Goal: Information Seeking & Learning: Learn about a topic

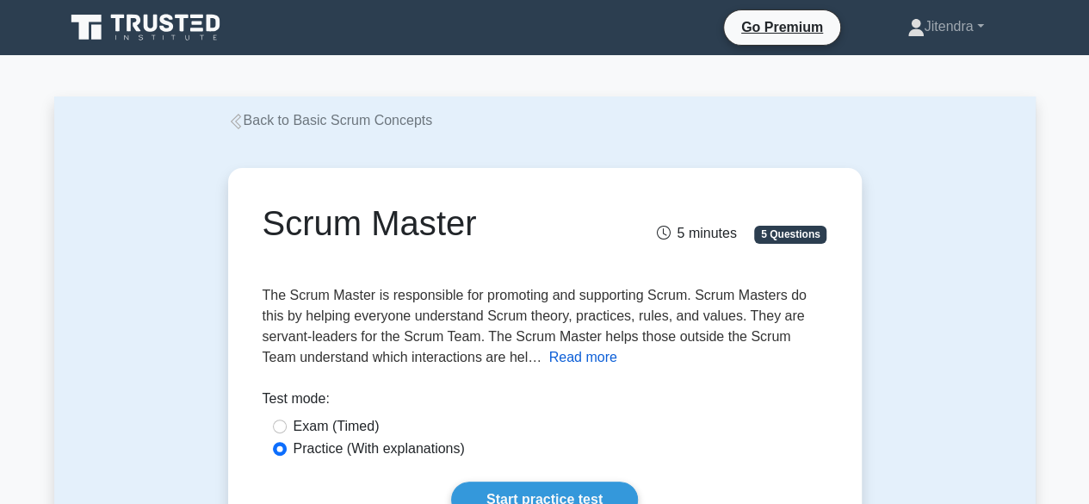
click at [549, 355] on button "Read more" at bounding box center [583, 357] width 68 height 21
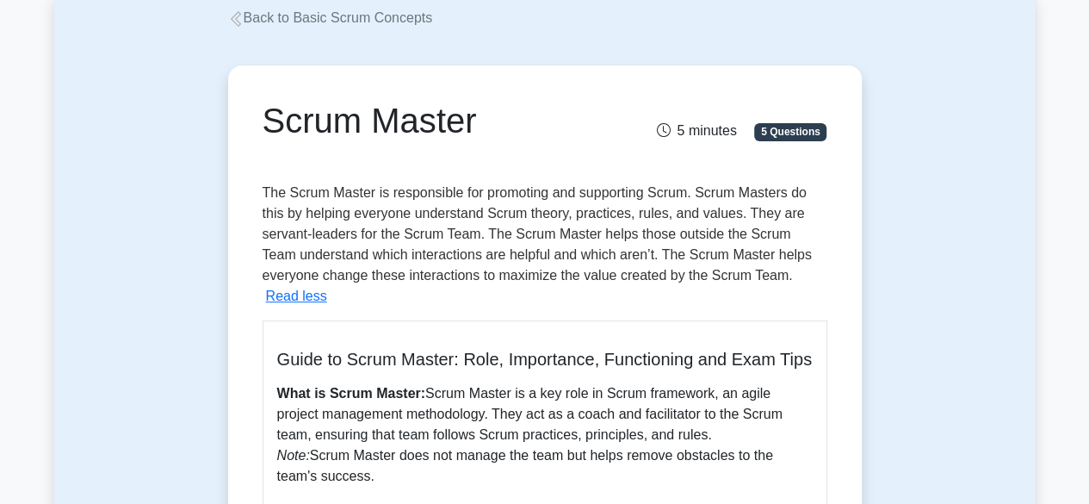
scroll to position [258, 0]
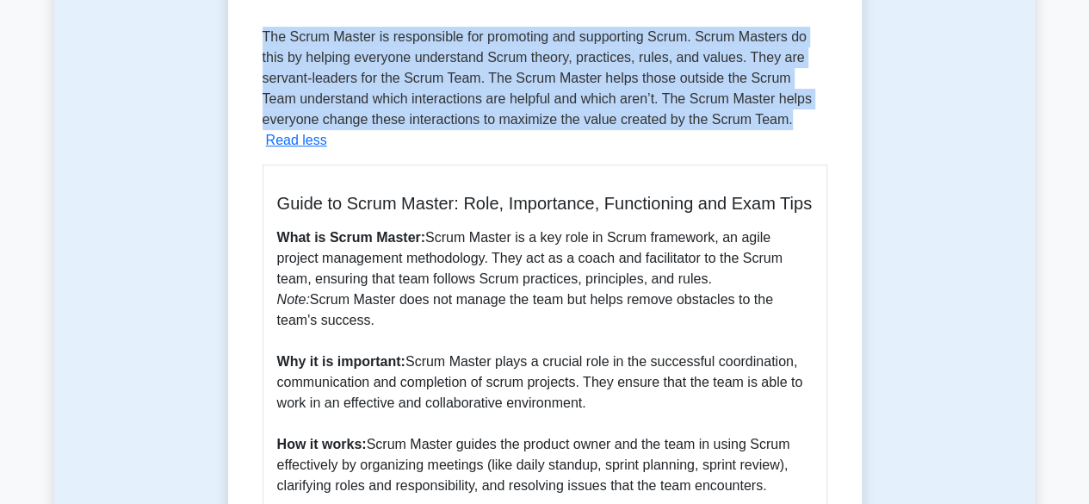
drag, startPoint x: 262, startPoint y: 34, endPoint x: 794, endPoint y: 121, distance: 539.0
click at [794, 121] on div "The Scrum Master is responsible for promoting and supporting Scrum. Scrum Maste…" at bounding box center [545, 393] width 565 height 733
copy span "The Scrum Master is responsible for promoting and supporting Scrum. Scrum Maste…"
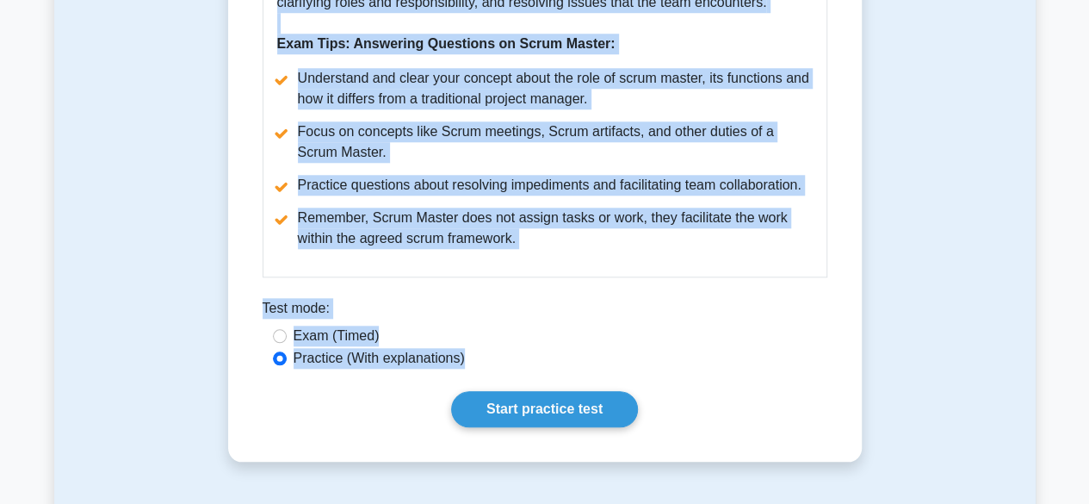
scroll to position [804, 0]
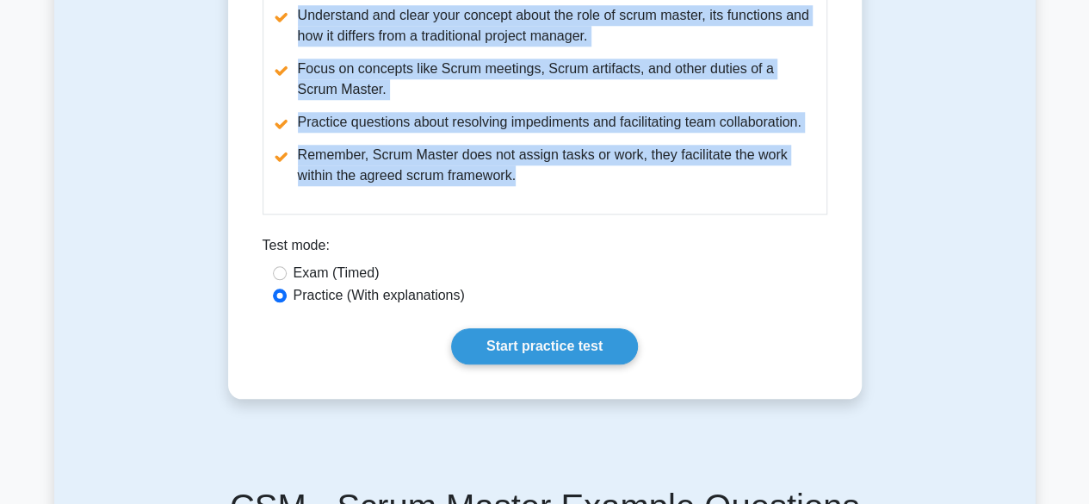
drag, startPoint x: 280, startPoint y: 200, endPoint x: 613, endPoint y: 204, distance: 333.1
copy div "Guide to Scrum Master: Role, Importance, Functioning and Exam Tips What is Scru…"
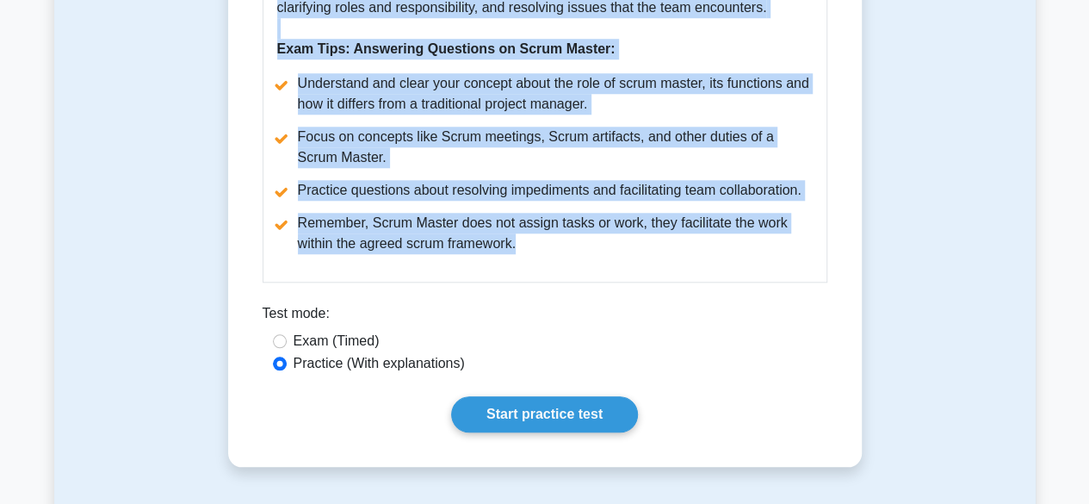
scroll to position [632, 0]
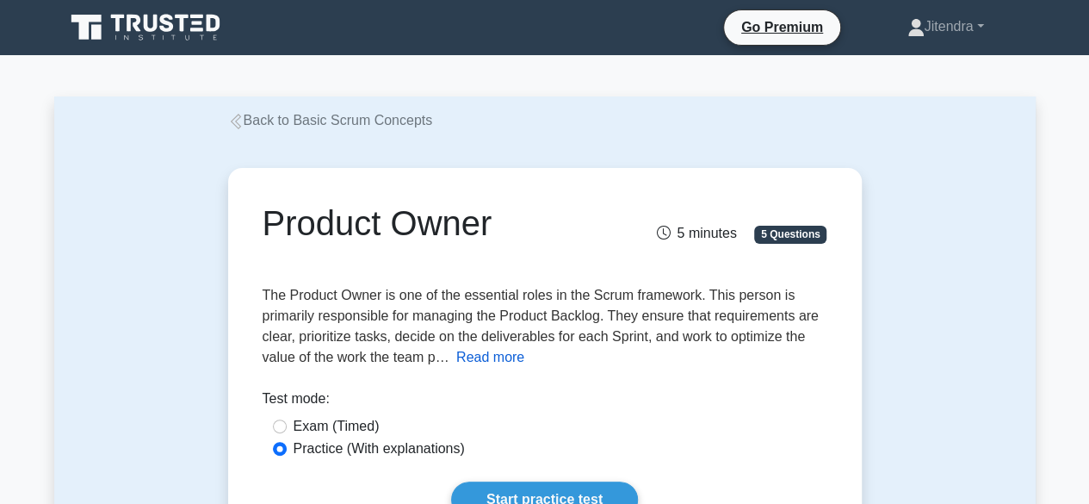
click at [485, 361] on button "Read more" at bounding box center [490, 357] width 68 height 21
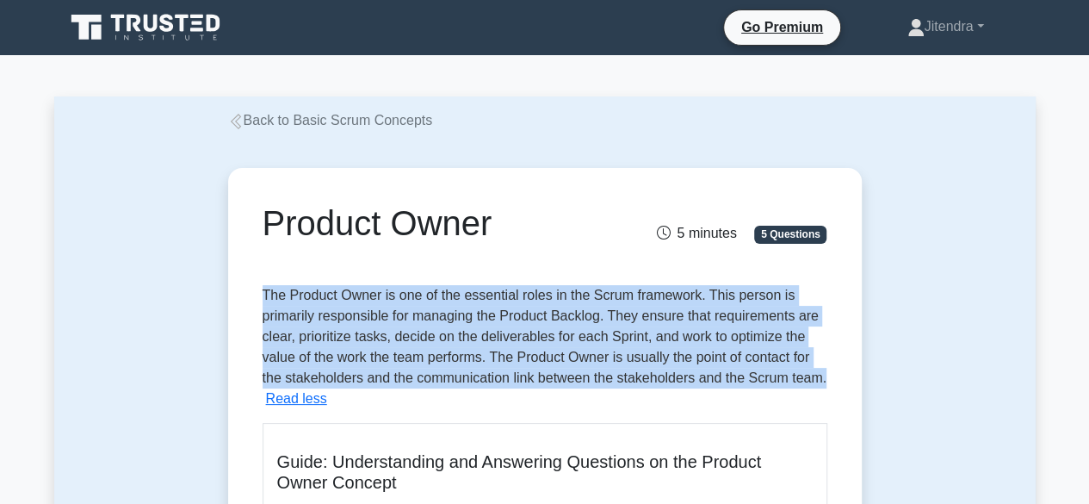
drag, startPoint x: 264, startPoint y: 297, endPoint x: 827, endPoint y: 374, distance: 568.1
copy span "The Product Owner is one of the essential roles in the Scrum framework. This pe…"
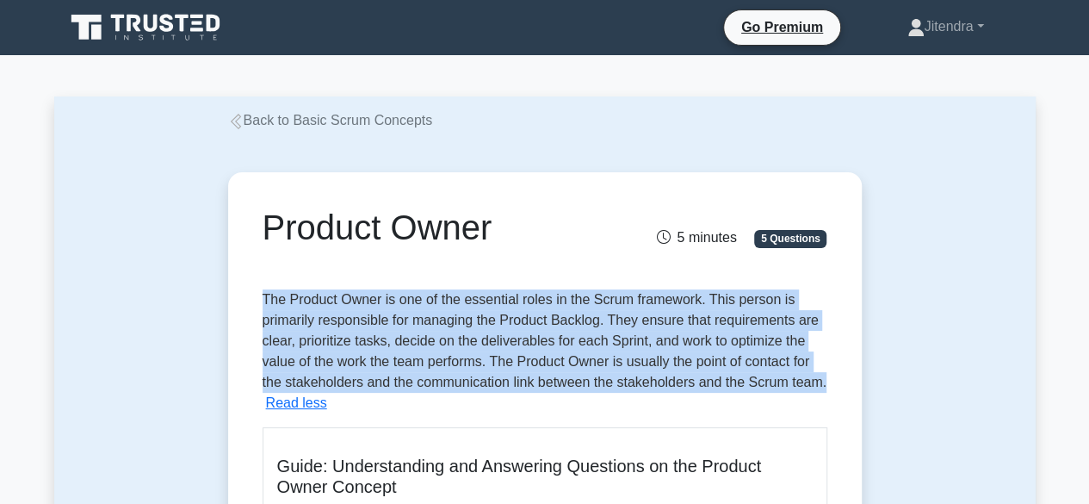
copy span "The Product Owner is one of the essential roles in the Scrum framework. This pe…"
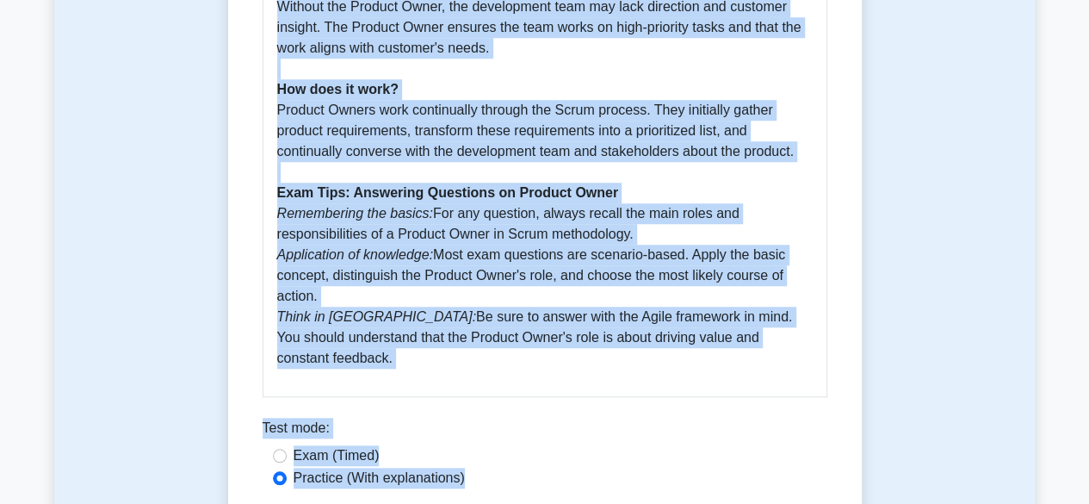
scroll to position [771, 0]
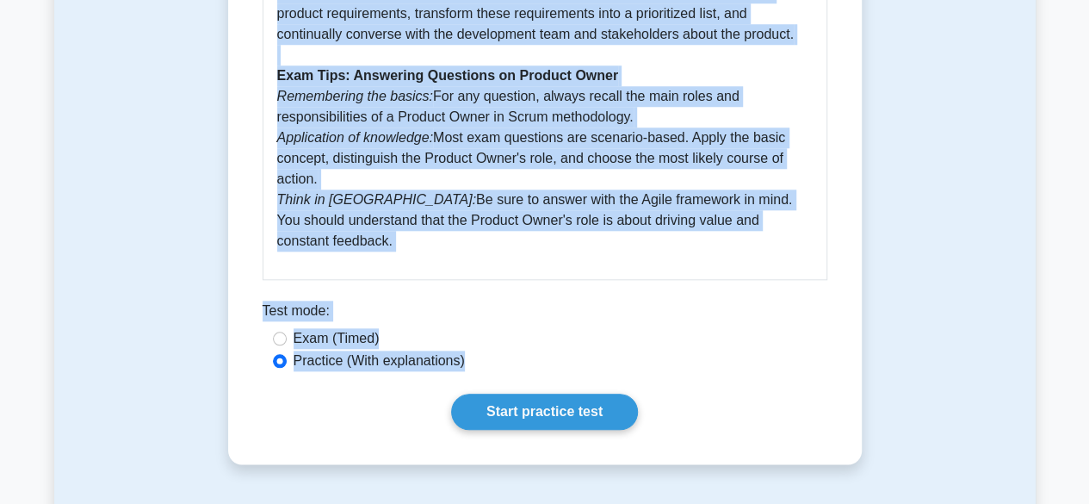
drag, startPoint x: 279, startPoint y: 115, endPoint x: 817, endPoint y: 231, distance: 550.2
copy div "Guide: Understanding and Answering Questions on the Product Owner Concept What …"
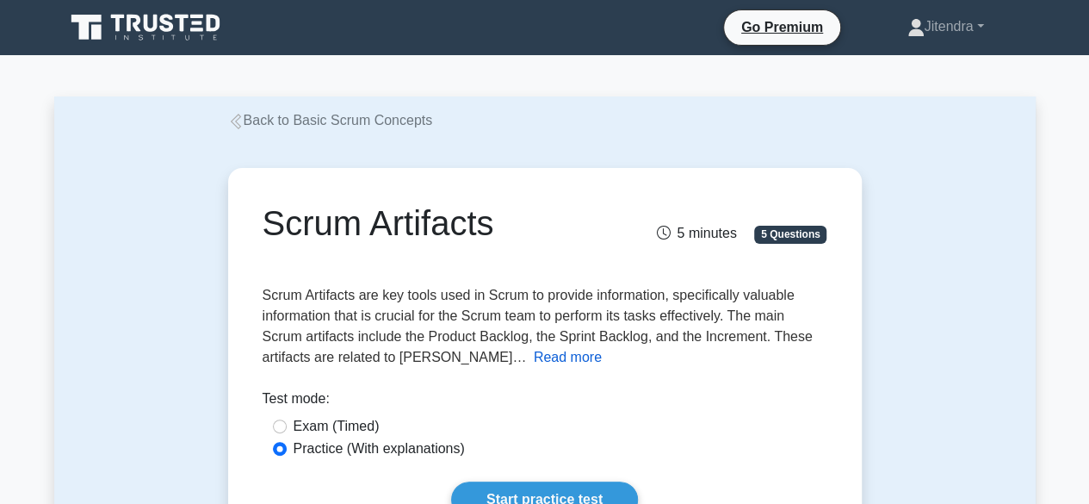
click at [534, 362] on button "Read more" at bounding box center [568, 357] width 68 height 21
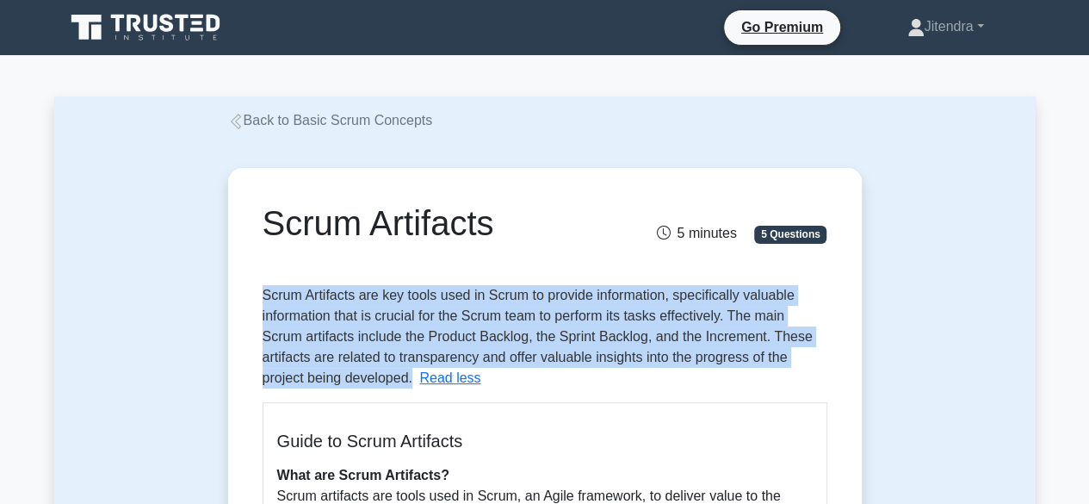
drag, startPoint x: 263, startPoint y: 298, endPoint x: 412, endPoint y: 380, distance: 169.9
click at [412, 380] on span "Scrum Artifacts are key tools used in Scrum to provide information, specificall…" at bounding box center [538, 335] width 550 height 97
copy span "Scrum Artifacts are key tools used in Scrum to provide information, specificall…"
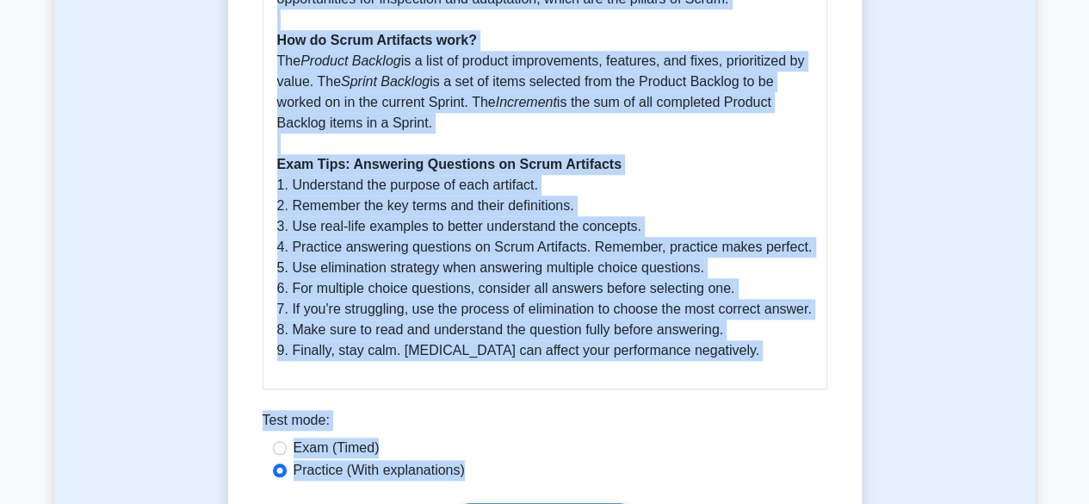
scroll to position [675, 0]
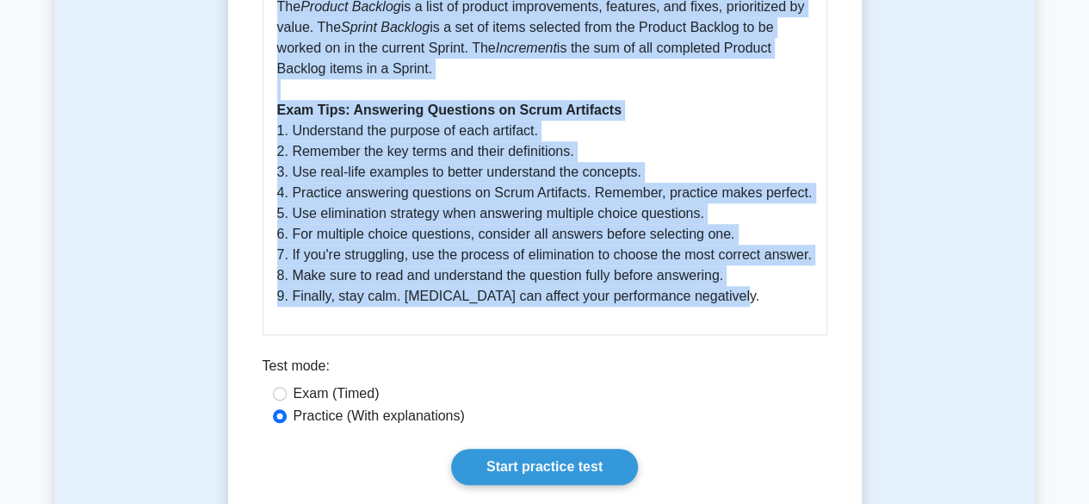
drag, startPoint x: 280, startPoint y: 96, endPoint x: 744, endPoint y: 303, distance: 508.2
click at [744, 303] on div "Guide to Scrum Artifacts What are Scrum Artifacts? Scrum artifacts are tools us…" at bounding box center [545, 31] width 565 height 608
copy div "Guide to Scrum Artifacts What are Scrum Artifacts? Scrum artifacts are tools us…"
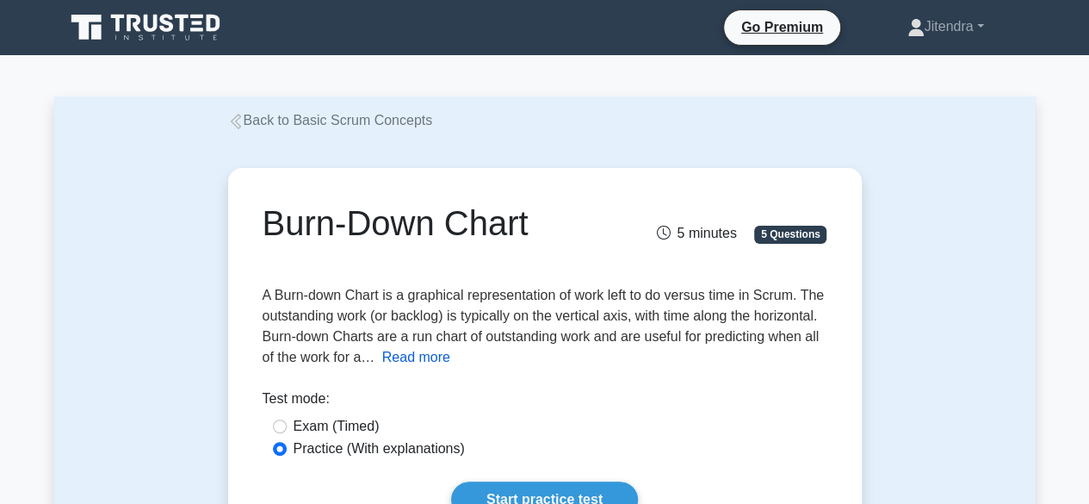
click at [423, 359] on button "Read more" at bounding box center [416, 357] width 68 height 21
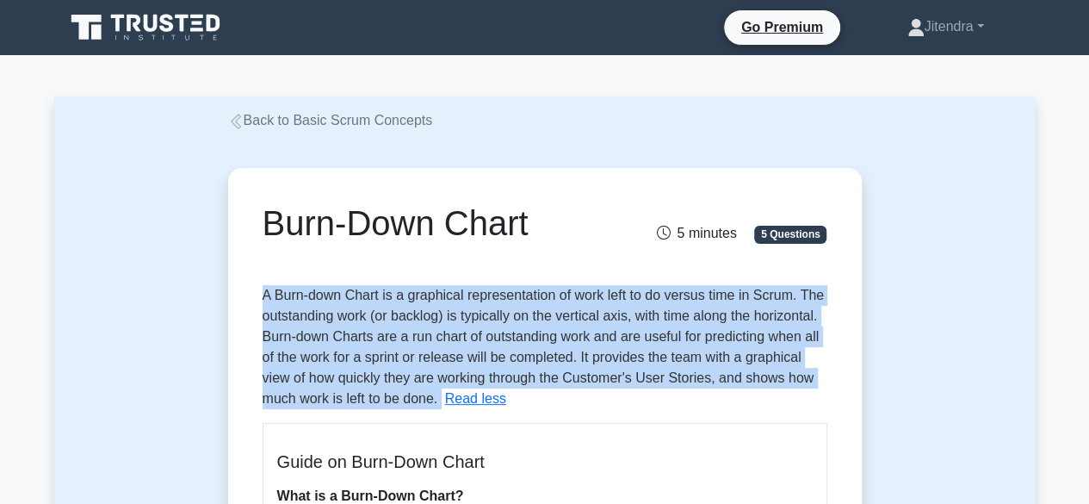
drag, startPoint x: 263, startPoint y: 297, endPoint x: 442, endPoint y: 405, distance: 210.1
copy p "A Burn-down Chart is a graphical representation of work left to do versus time …"
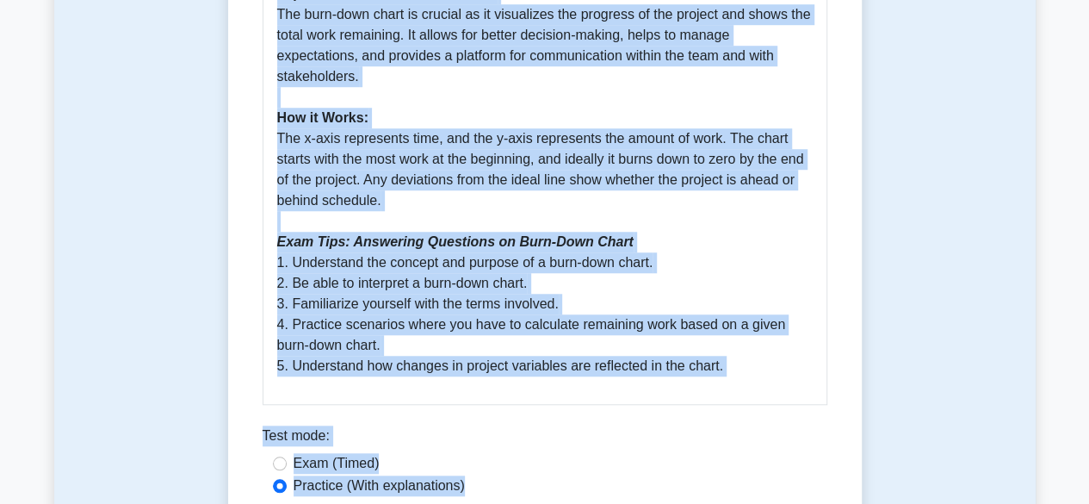
scroll to position [615, 0]
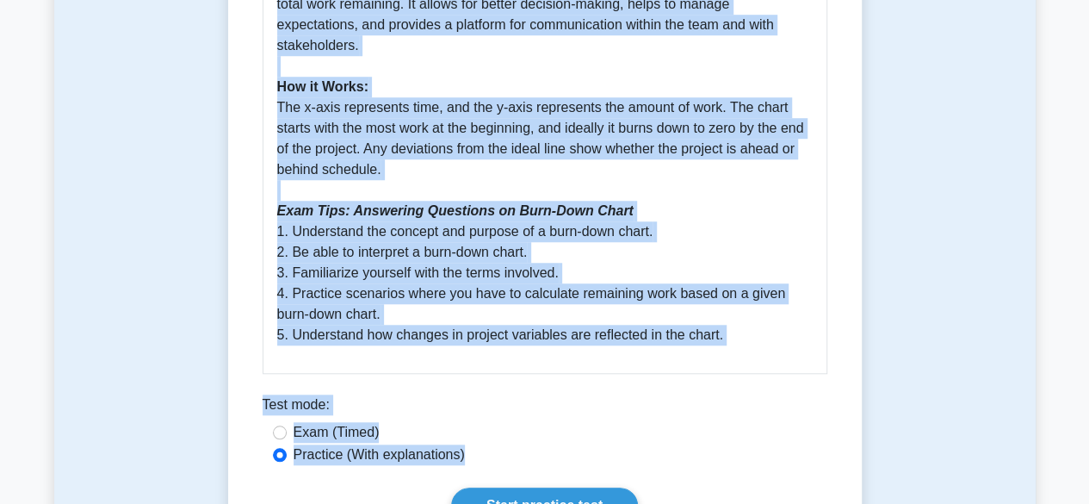
drag, startPoint x: 275, startPoint y: 28, endPoint x: 795, endPoint y: 349, distance: 611.0
click at [795, 349] on div "Guide on Burn-Down Chart What is a Burn-Down Chart? A burn-down chart is a grap…" at bounding box center [545, 90] width 565 height 566
copy div "Guide on Burn-Down Chart What is a Burn-Down Chart? A burn-down chart is a grap…"
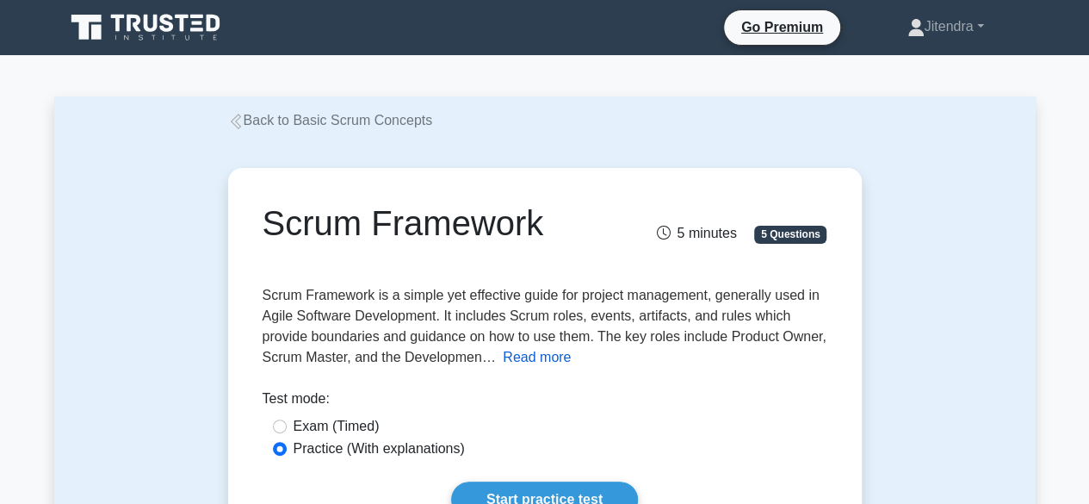
click at [527, 362] on button "Read more" at bounding box center [537, 357] width 68 height 21
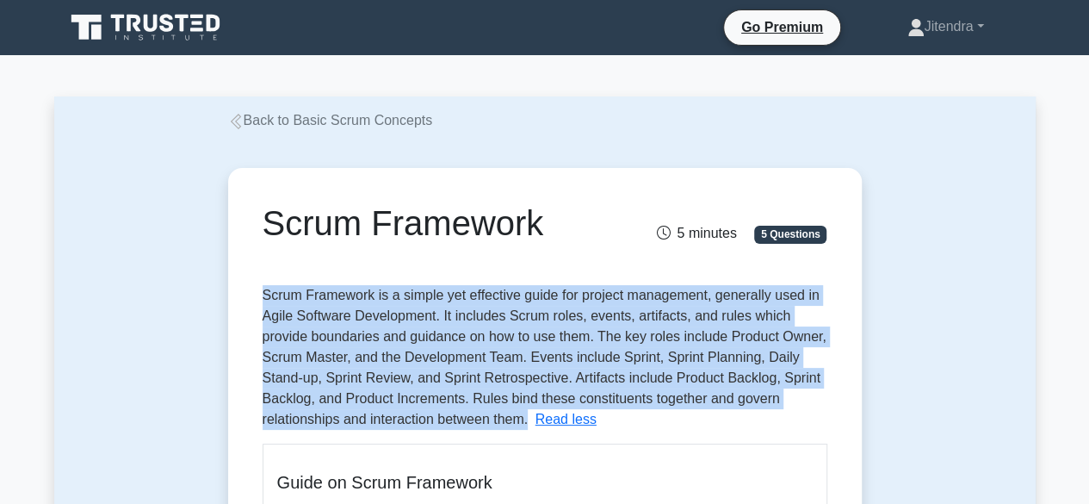
drag, startPoint x: 265, startPoint y: 295, endPoint x: 528, endPoint y: 423, distance: 291.8
click at [528, 423] on span "Scrum Framework is a simple yet effective guide for project management, general…" at bounding box center [545, 356] width 564 height 139
copy span "Scrum Framework is a simple yet effective guide for project management, general…"
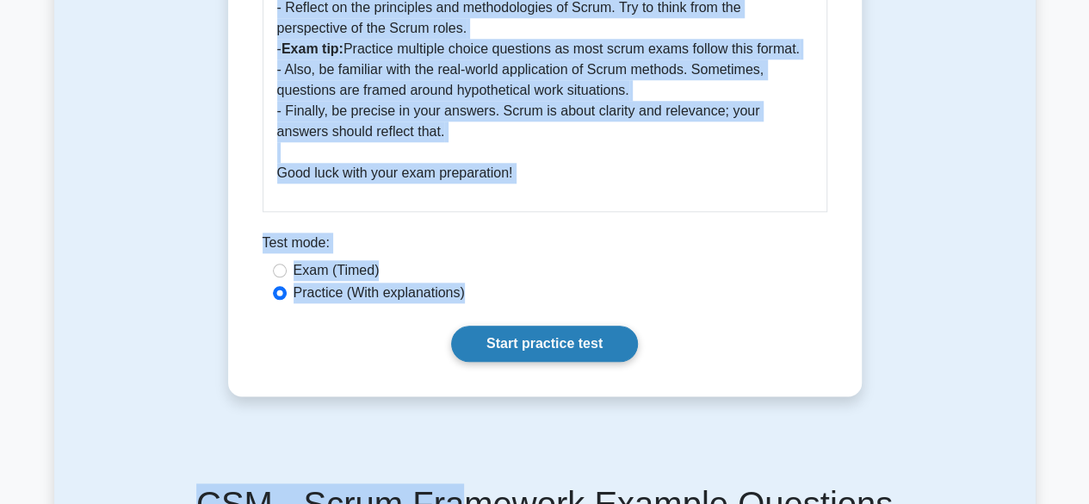
scroll to position [868, 0]
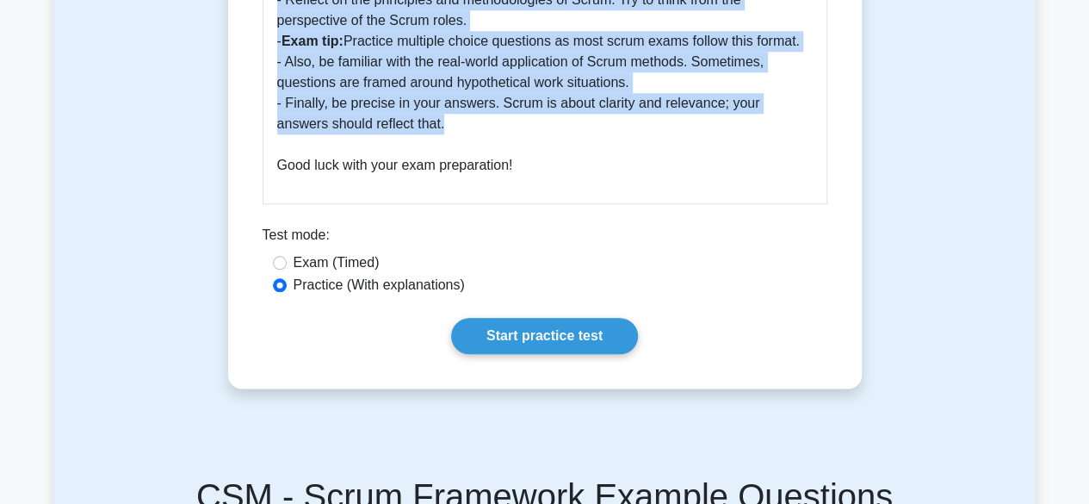
drag, startPoint x: 280, startPoint y: 46, endPoint x: 595, endPoint y: 128, distance: 325.5
copy div "Guide on Scrum Framework Let's begin by understanding the importance of the Scr…"
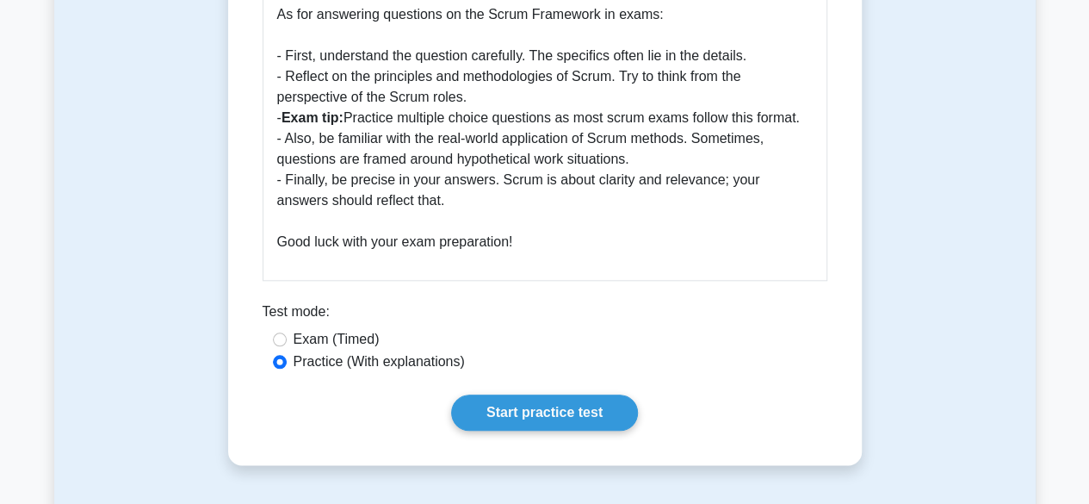
scroll to position [695, 0]
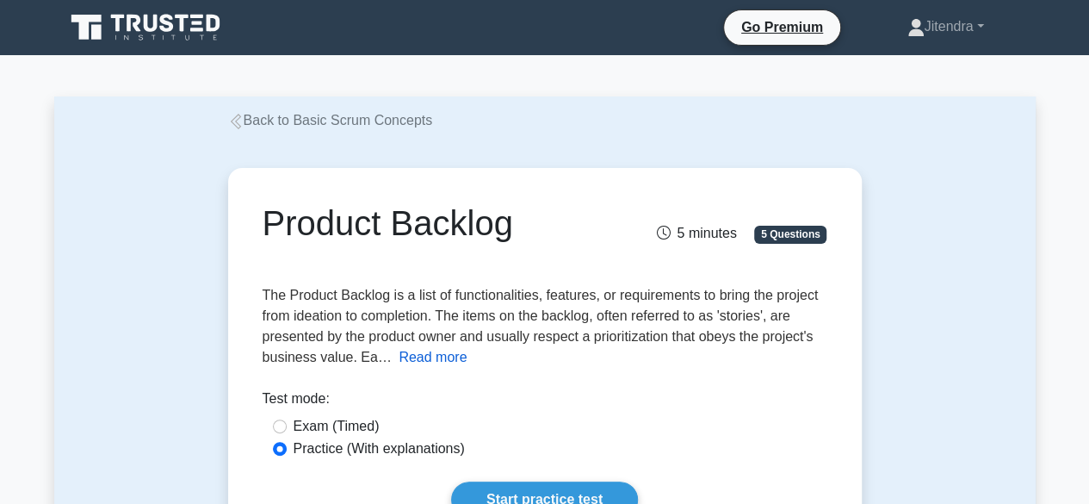
click at [406, 362] on button "Read more" at bounding box center [433, 357] width 68 height 21
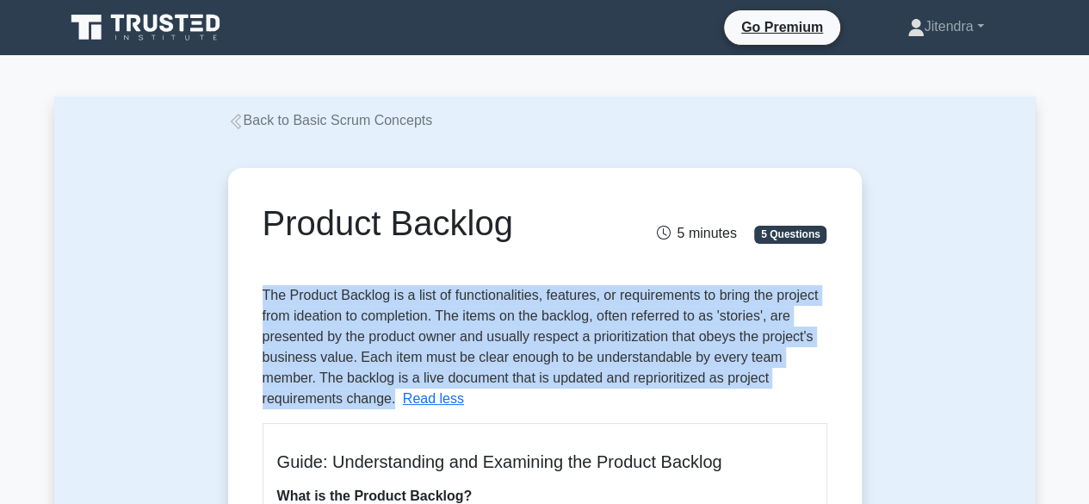
drag, startPoint x: 262, startPoint y: 291, endPoint x: 395, endPoint y: 402, distance: 173.6
click at [395, 402] on p "The Product Backlog is a list of functionalities, features, or requirements to …" at bounding box center [541, 346] width 556 height 118
copy span "The Product Backlog is a list of functionalities, features, or requirements to …"
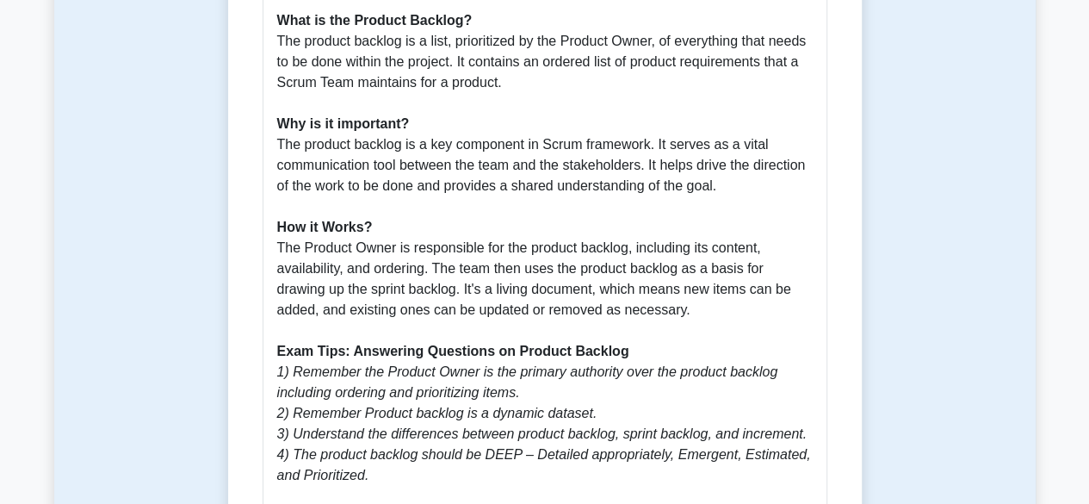
scroll to position [499, 0]
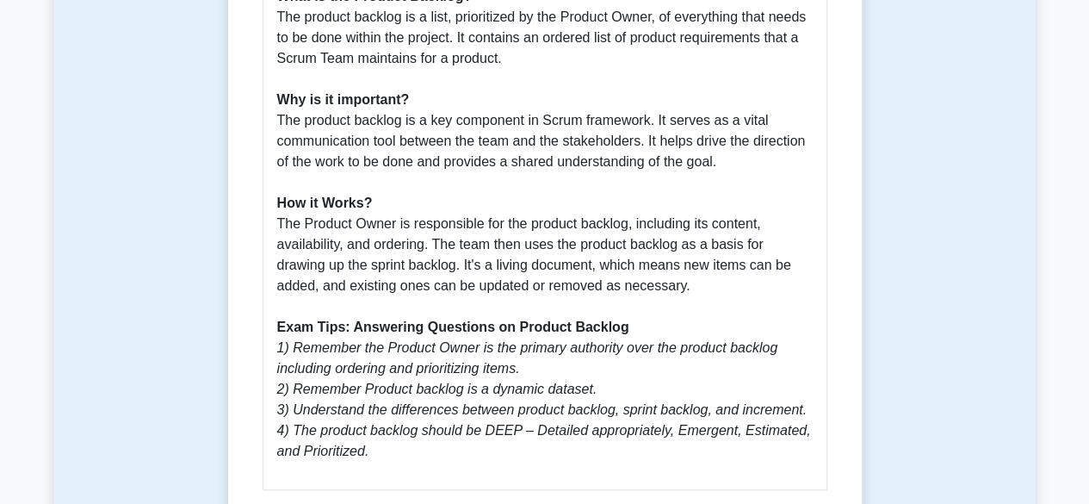
drag, startPoint x: 279, startPoint y: 206, endPoint x: 476, endPoint y: 468, distance: 328.3
click at [476, 468] on div "Guide: Understanding and Examining the Product Backlog What is the Product Back…" at bounding box center [545, 206] width 565 height 566
copy div "Guide: Understanding and Examining the Product Backlog What is the Product Back…"
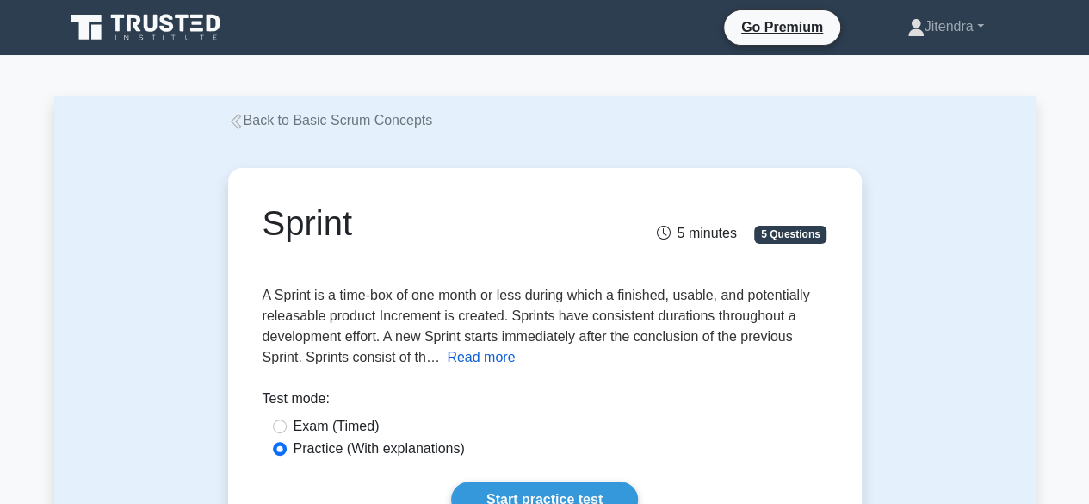
click at [464, 365] on button "Read more" at bounding box center [481, 357] width 68 height 21
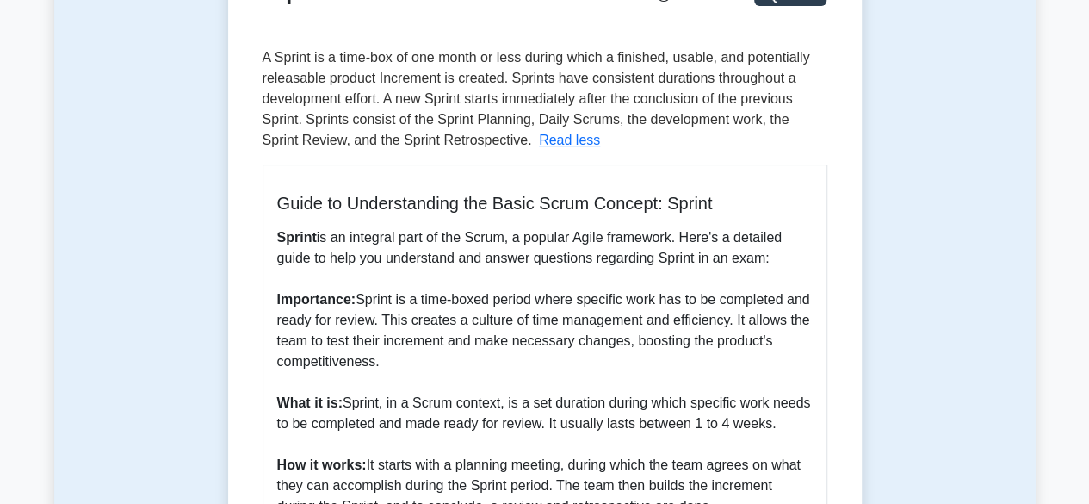
scroll to position [258, 0]
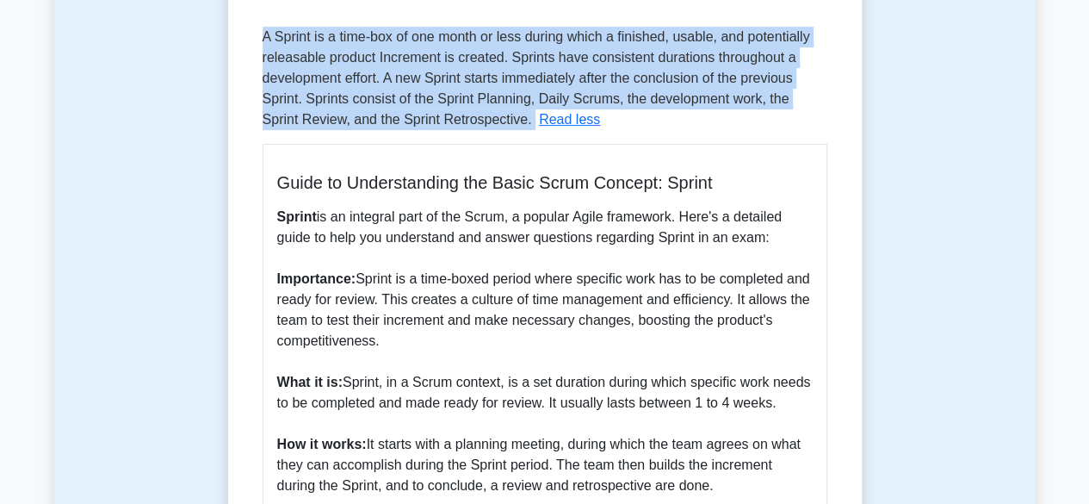
drag, startPoint x: 263, startPoint y: 37, endPoint x: 489, endPoint y: 125, distance: 242.0
click at [489, 125] on div "A Sprint is a time-box of one month or less during which a finished, usable, an…" at bounding box center [545, 365] width 565 height 677
copy p "A Sprint is a time-box of one month or less during which a finished, usable, an…"
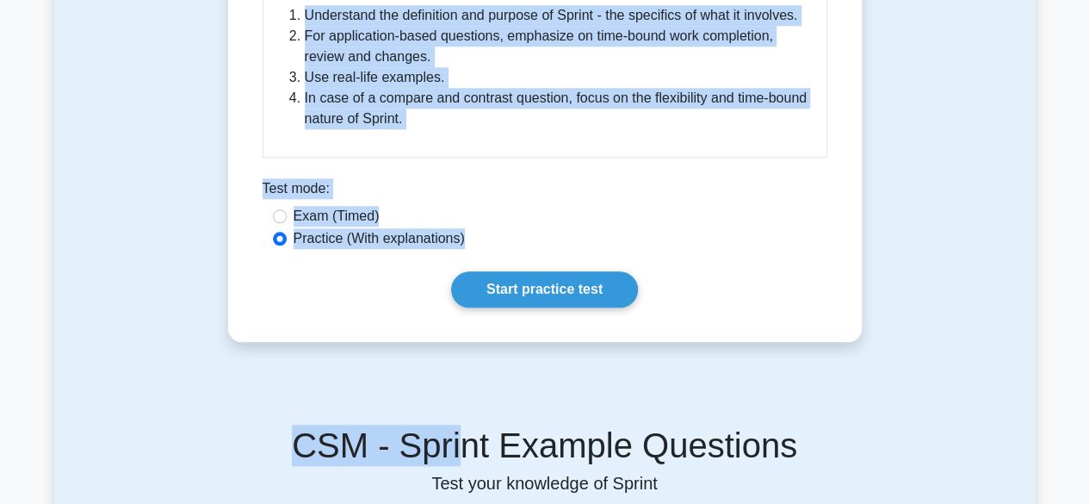
scroll to position [809, 0]
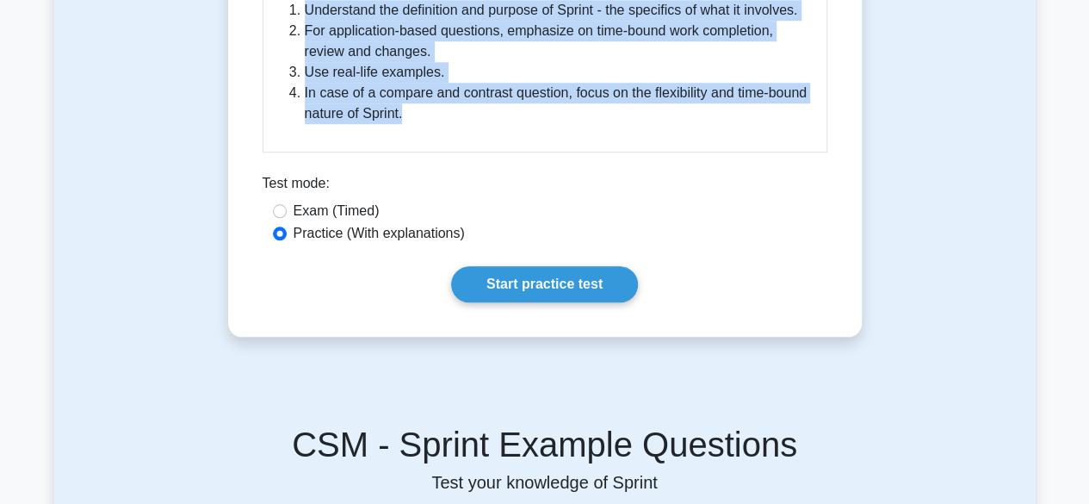
drag, startPoint x: 278, startPoint y: 182, endPoint x: 496, endPoint y: 130, distance: 223.8
copy div "Guide to Understanding the Basic Scrum Concept: Sprint Sprint is an integral pa…"
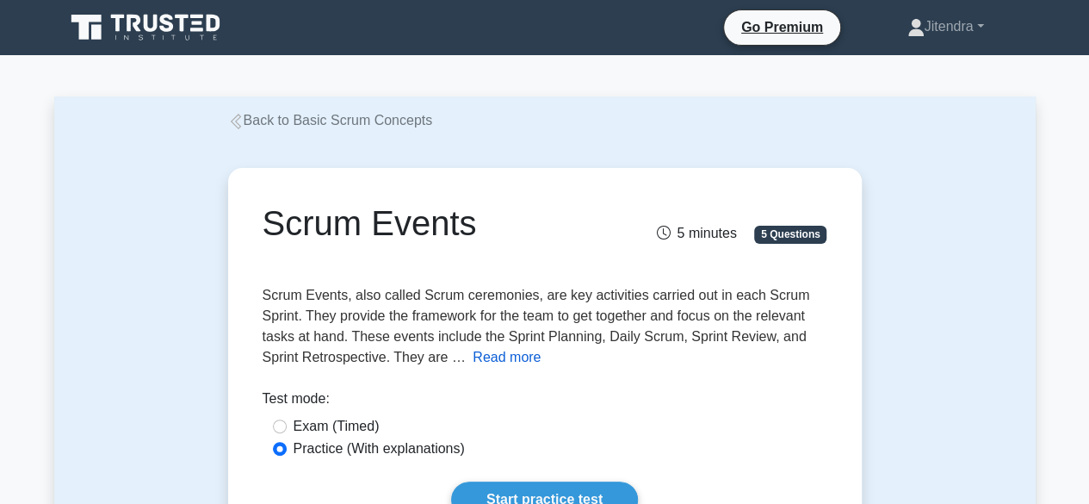
click at [506, 358] on button "Read more" at bounding box center [507, 357] width 68 height 21
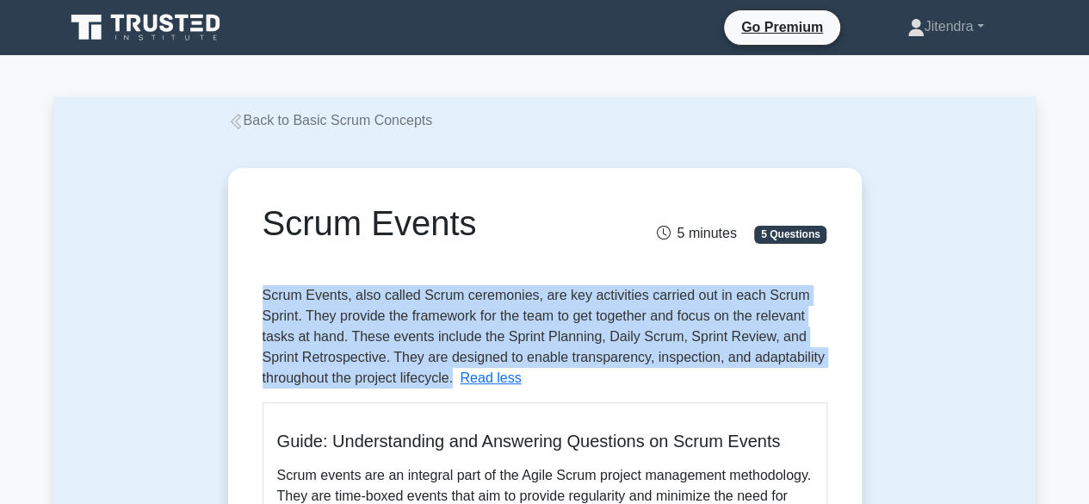
drag, startPoint x: 264, startPoint y: 297, endPoint x: 454, endPoint y: 374, distance: 205.4
click at [454, 374] on span "Scrum Events, also called Scrum ceremonies, are key activities carried out in e…" at bounding box center [544, 335] width 562 height 97
copy span "Scrum Events, also called Scrum ceremonies, are key activities carried out in e…"
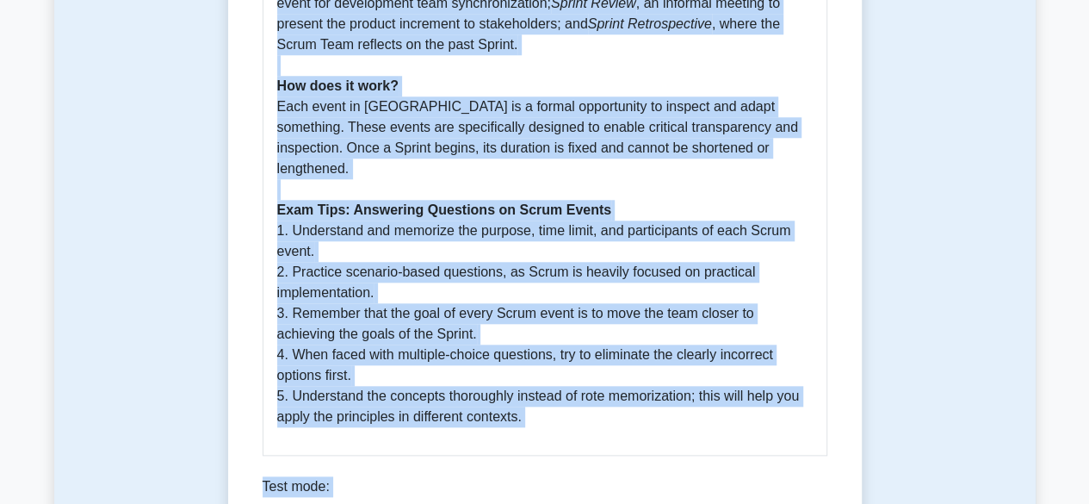
scroll to position [763, 0]
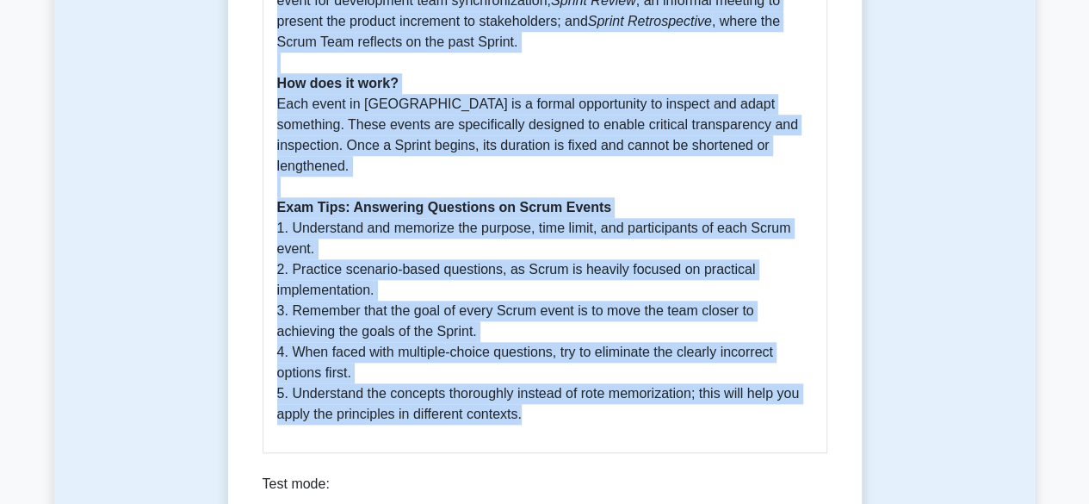
drag, startPoint x: 281, startPoint y: 12, endPoint x: 572, endPoint y: 410, distance: 492.7
click at [572, 410] on div "Guide: Understanding and Answering Questions on Scrum Events Scrum events are a…" at bounding box center [545, 45] width 565 height 814
copy div "Guide: Understanding and Answering Questions on Scrum Events Scrum events are a…"
